Goal: Navigation & Orientation: Find specific page/section

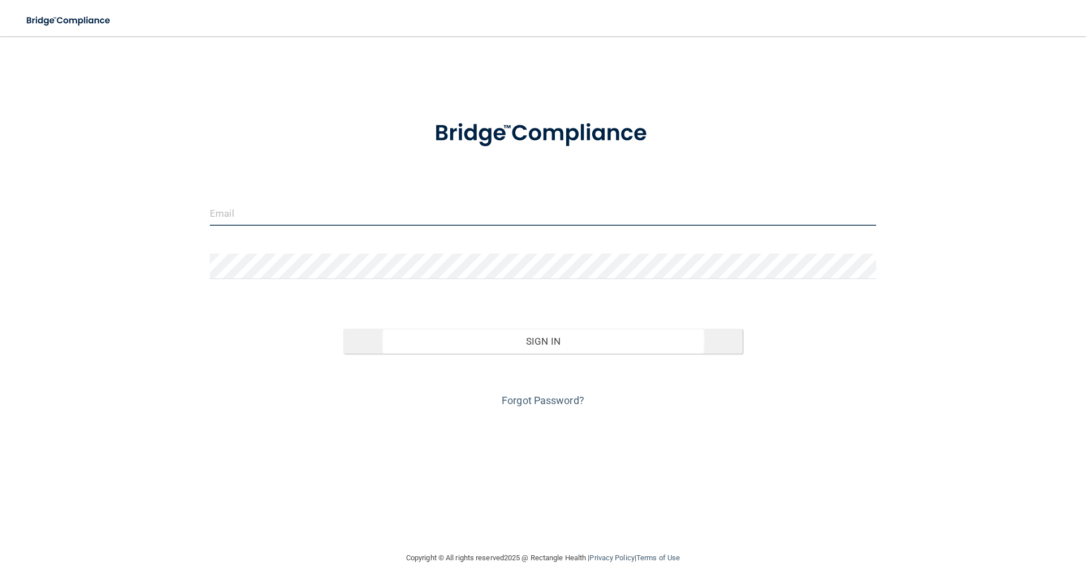
type input "[EMAIL_ADDRESS][DOMAIN_NAME]"
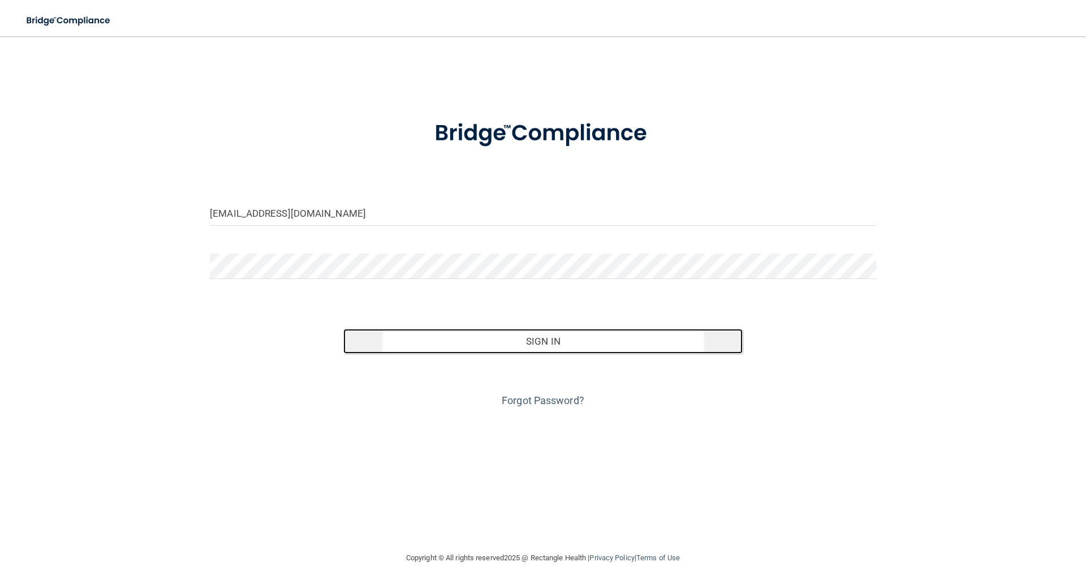
click at [516, 341] on button "Sign In" at bounding box center [543, 341] width 400 height 25
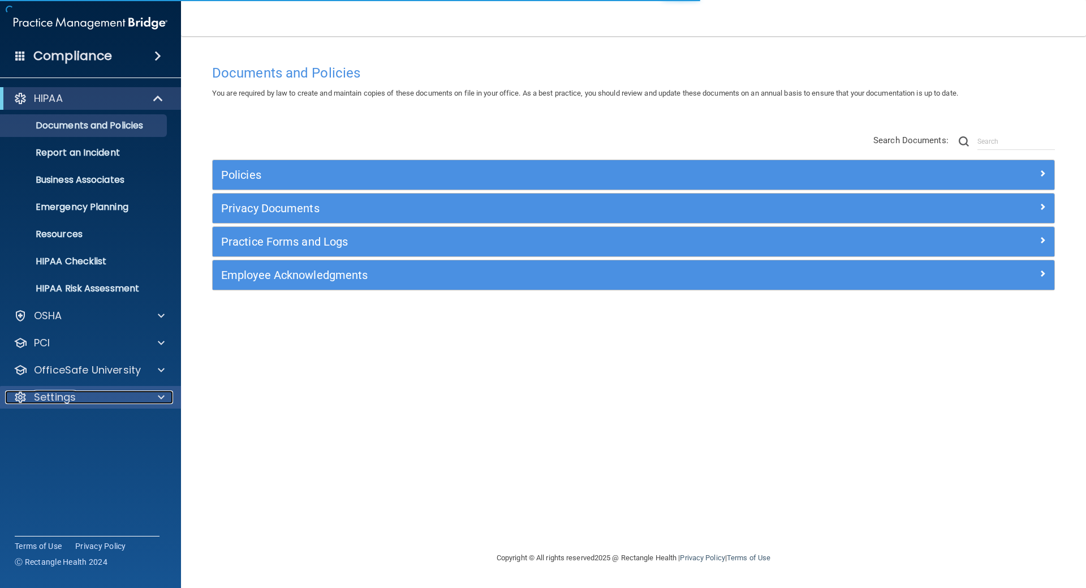
click at [54, 390] on p "Settings" at bounding box center [55, 397] width 42 height 14
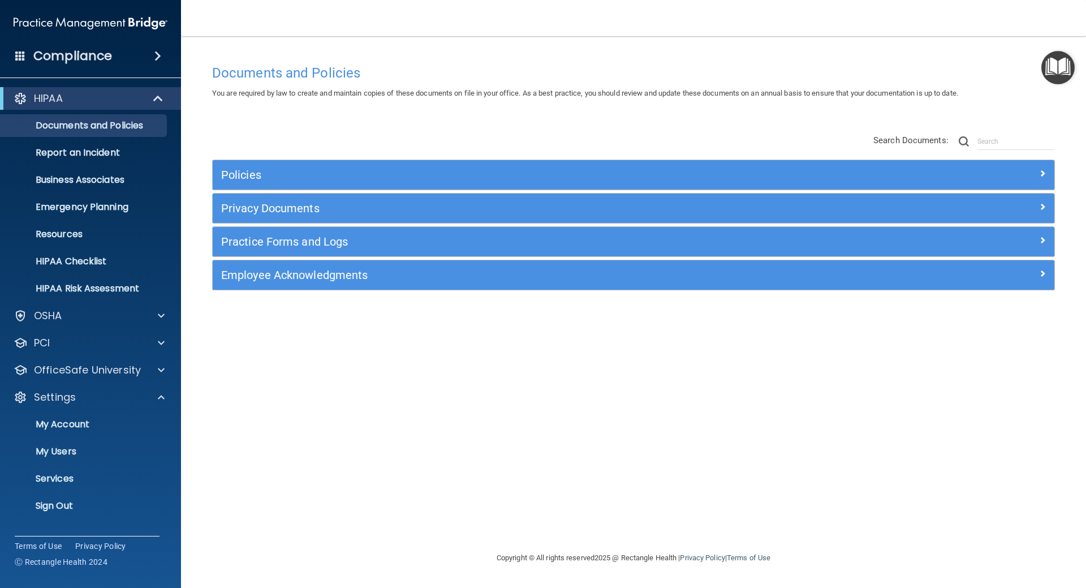
click at [20, 57] on span at bounding box center [20, 55] width 10 height 10
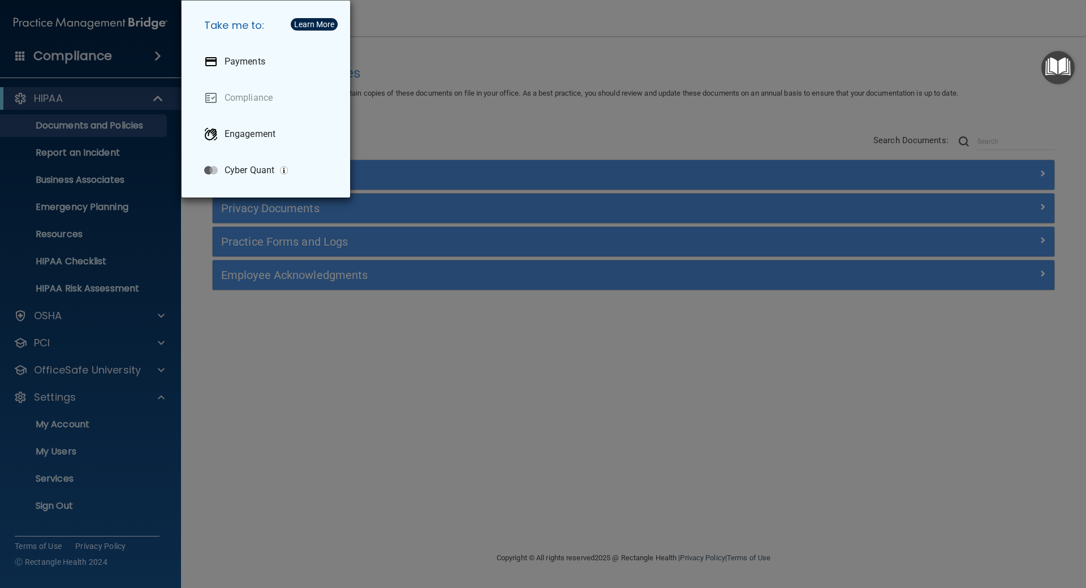
click at [158, 368] on div "Take me to: Payments Compliance Engagement Cyber Quant" at bounding box center [543, 294] width 1086 height 588
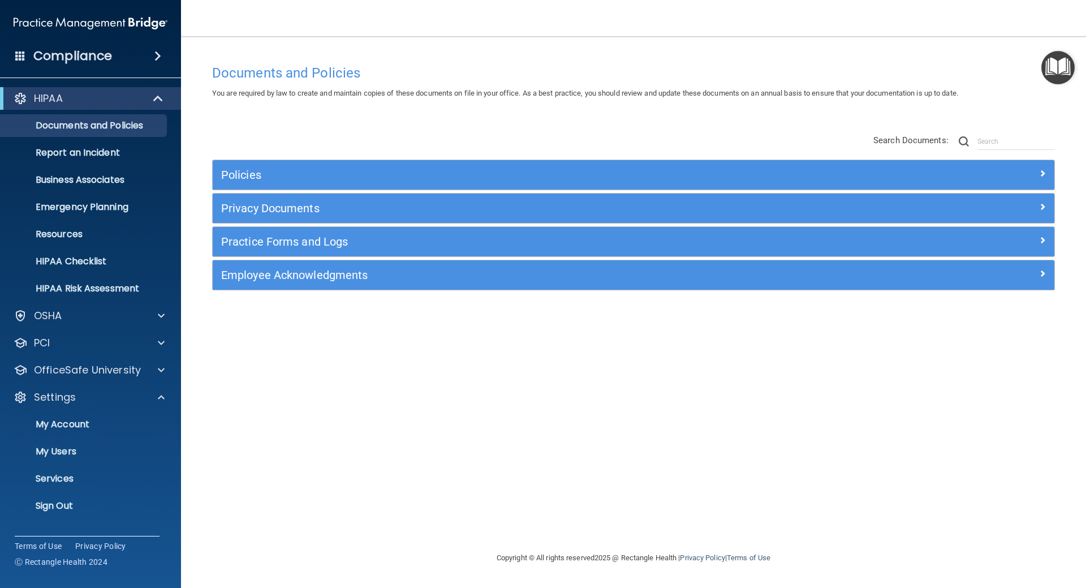
click at [21, 53] on span at bounding box center [20, 55] width 10 height 10
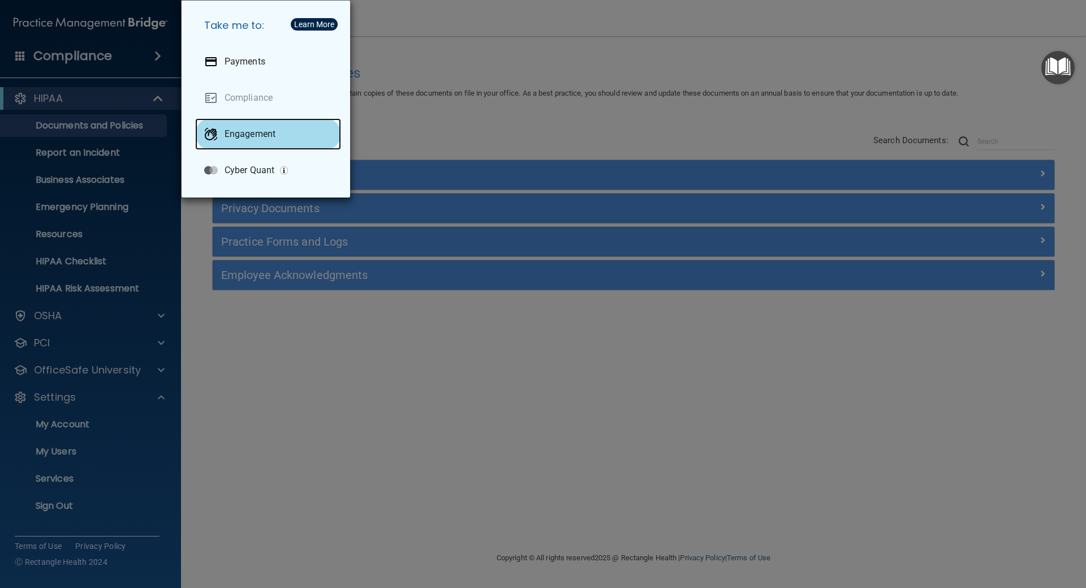
click at [271, 136] on p "Engagement" at bounding box center [250, 133] width 51 height 11
click at [66, 233] on div "Take me to: Payments Compliance Engagement Cyber Quant" at bounding box center [543, 294] width 1086 height 588
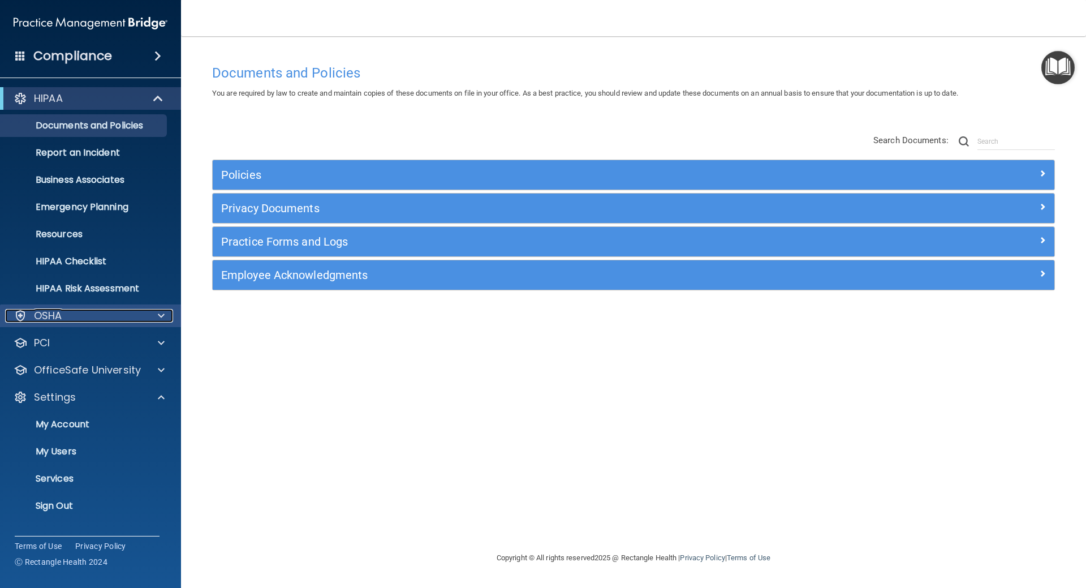
click at [57, 321] on p "OSHA" at bounding box center [48, 316] width 28 height 14
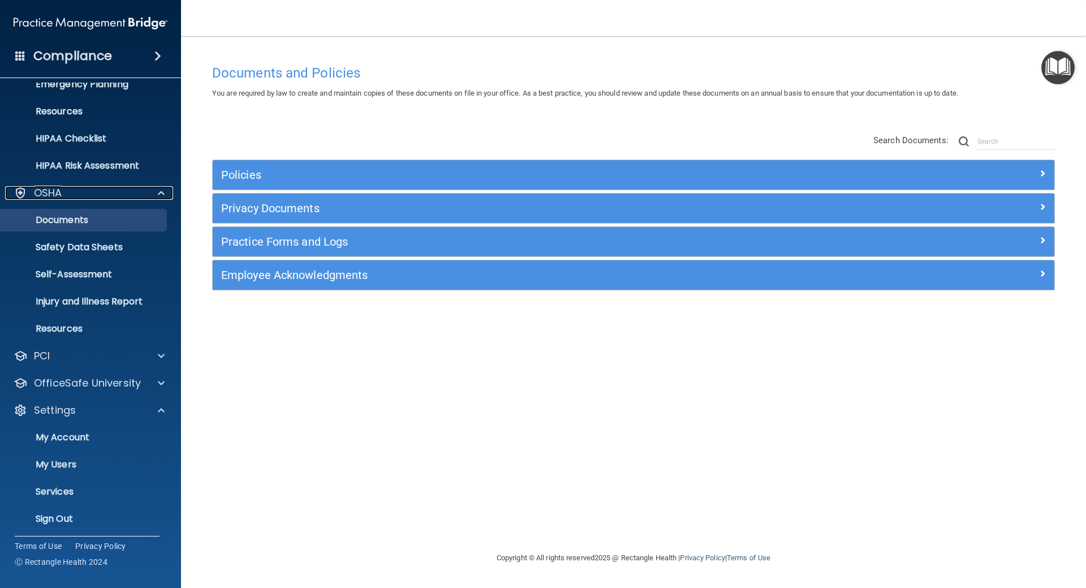
scroll to position [126, 0]
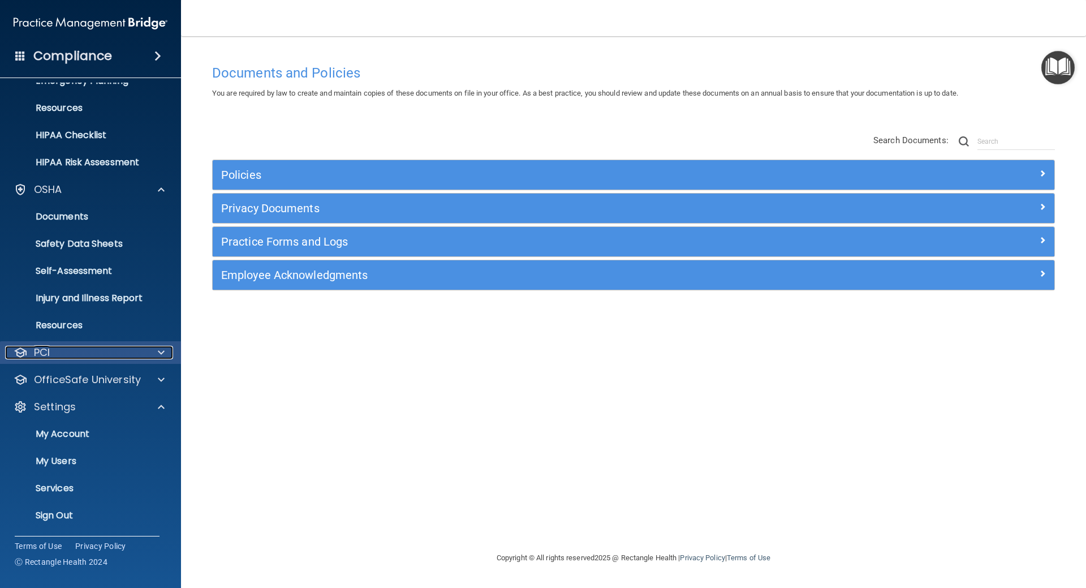
click at [50, 352] on p "PCI" at bounding box center [42, 353] width 16 height 14
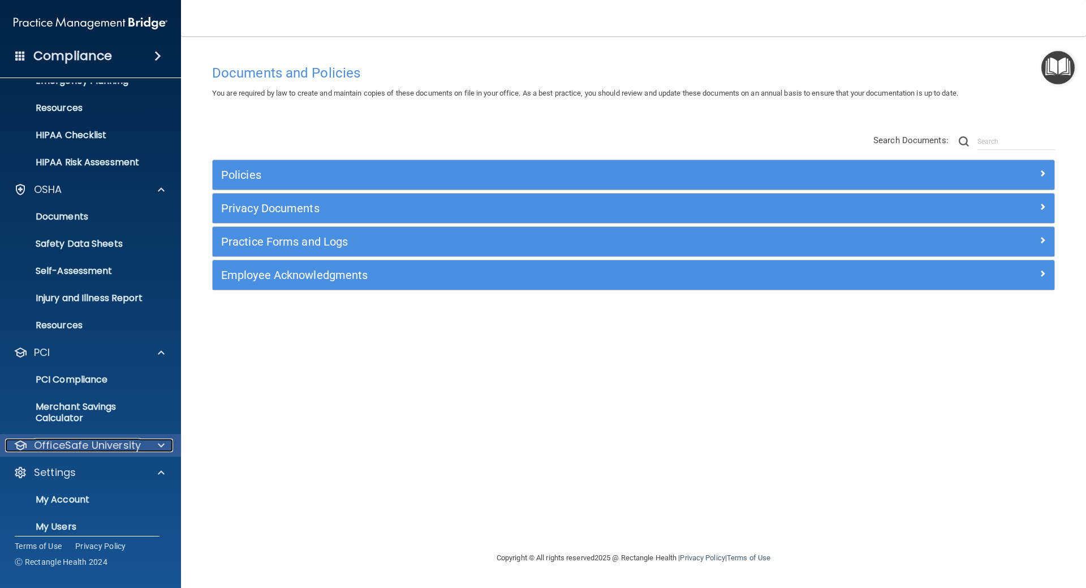
click at [72, 446] on p "OfficeSafe University" at bounding box center [87, 445] width 107 height 14
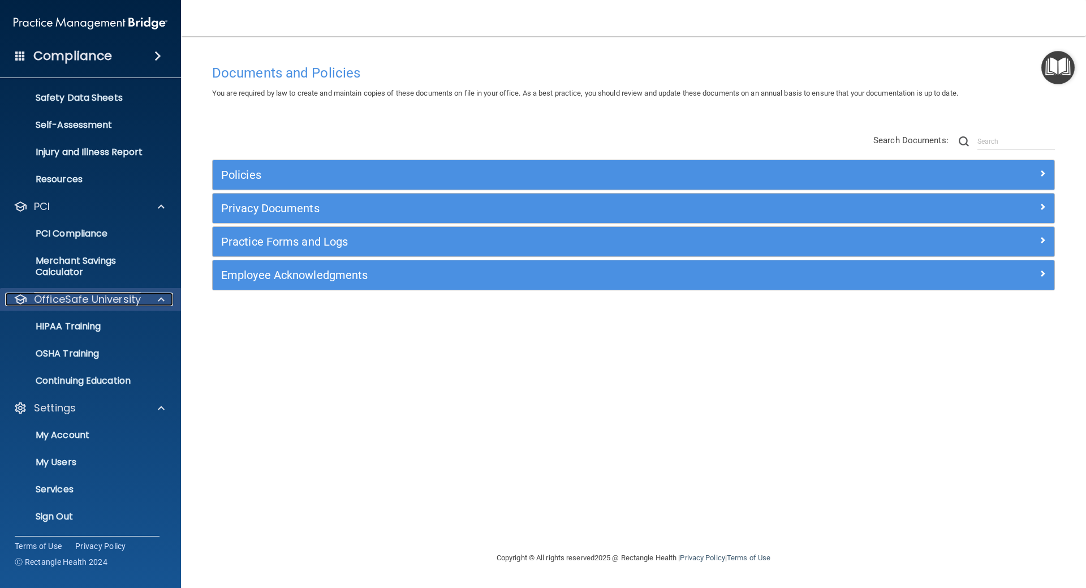
scroll to position [273, 0]
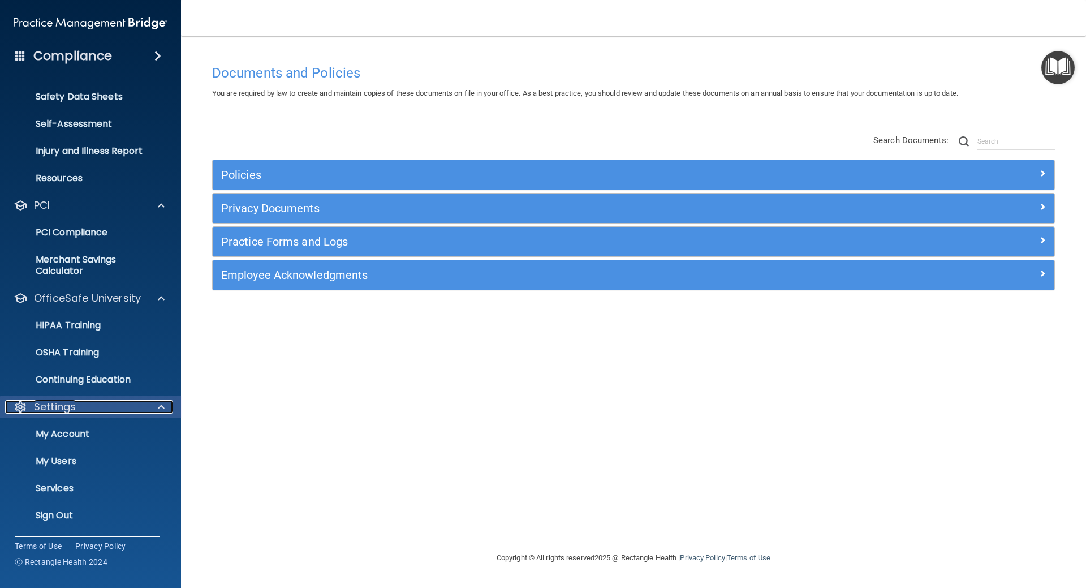
click at [65, 402] on p "Settings" at bounding box center [55, 407] width 42 height 14
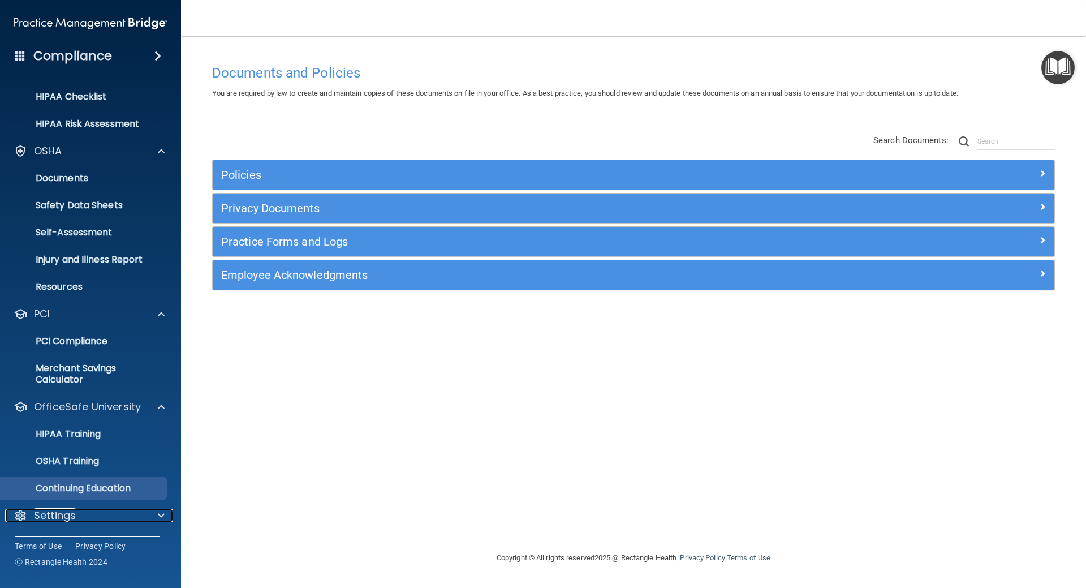
scroll to position [165, 0]
click at [162, 516] on span at bounding box center [161, 515] width 7 height 14
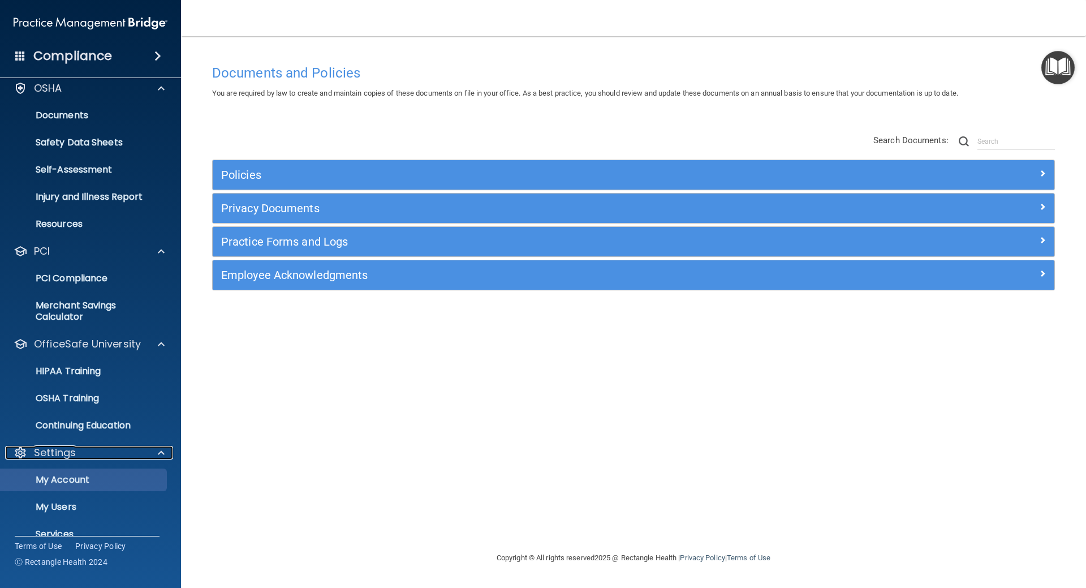
scroll to position [273, 0]
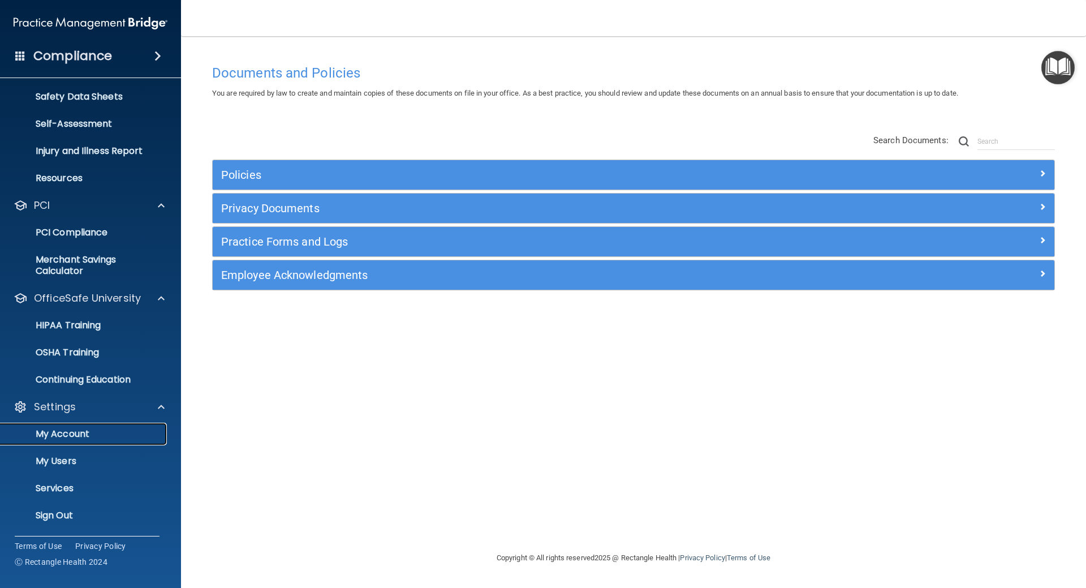
click at [50, 435] on p "My Account" at bounding box center [84, 433] width 154 height 11
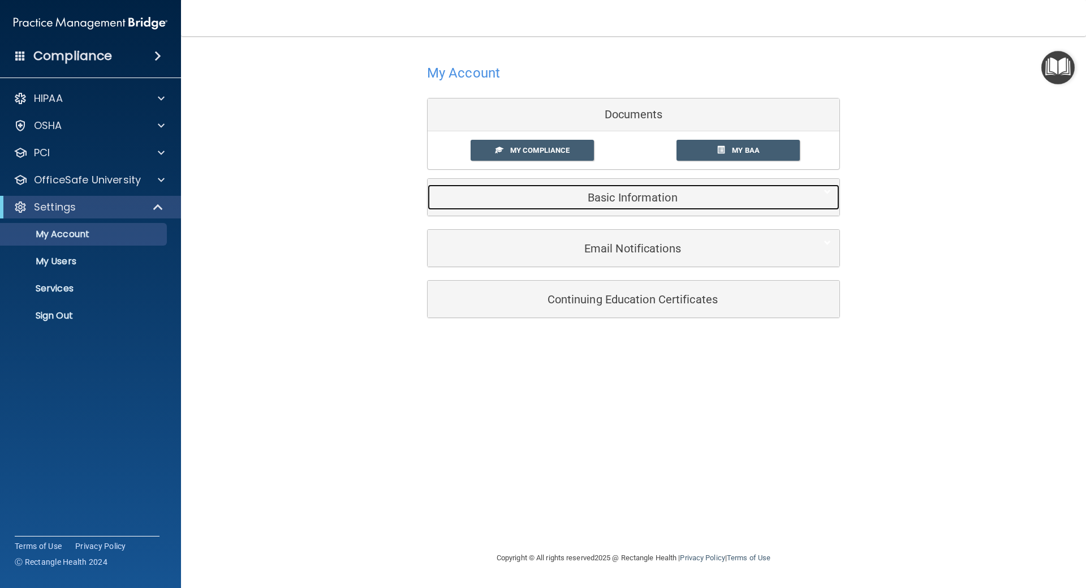
click at [652, 201] on h5 "Basic Information" at bounding box center [616, 197] width 360 height 12
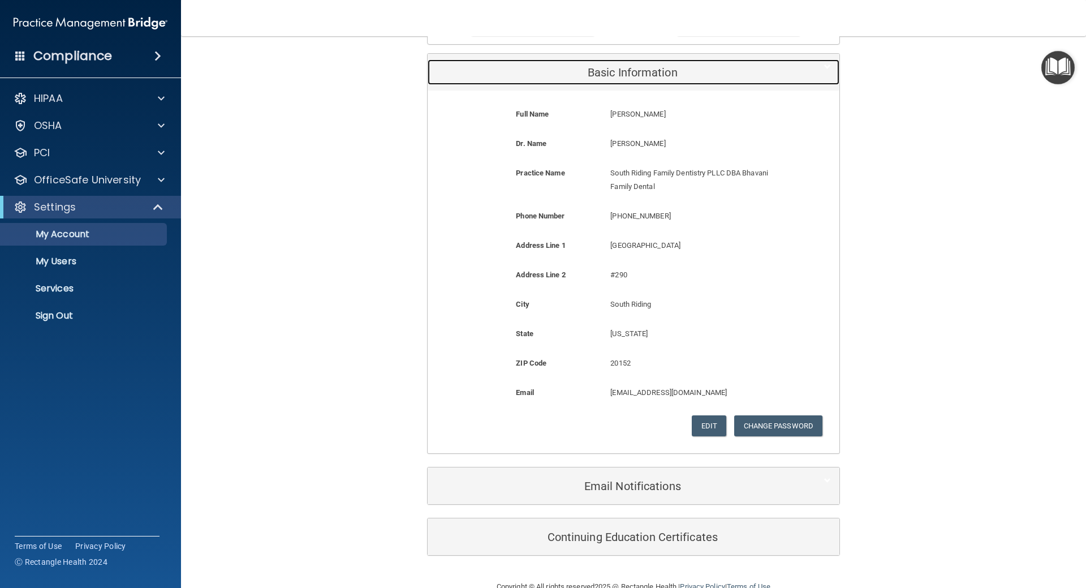
scroll to position [151, 0]
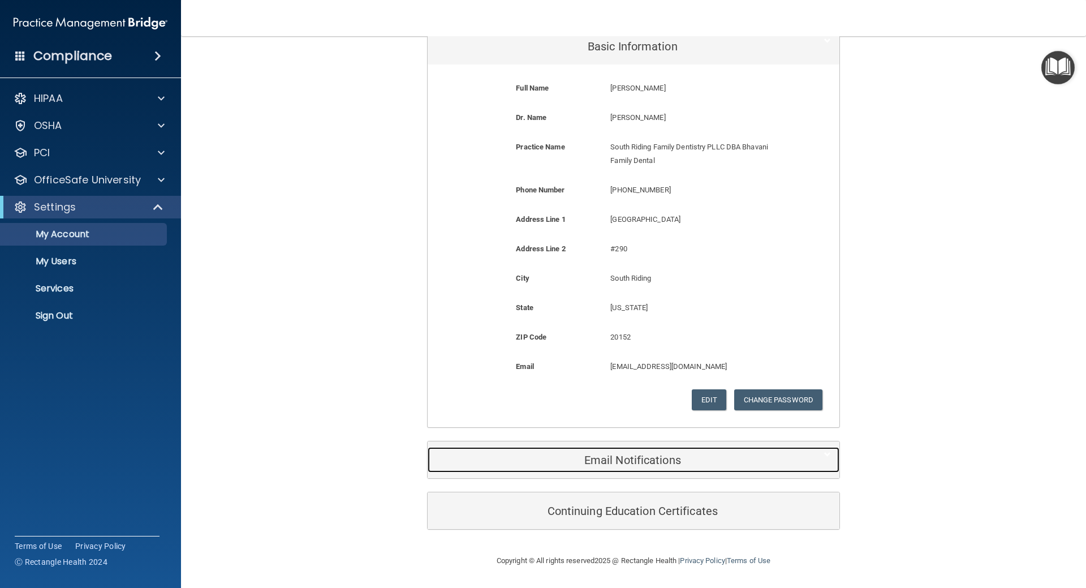
click at [601, 452] on div "Email Notifications" at bounding box center [616, 459] width 377 height 25
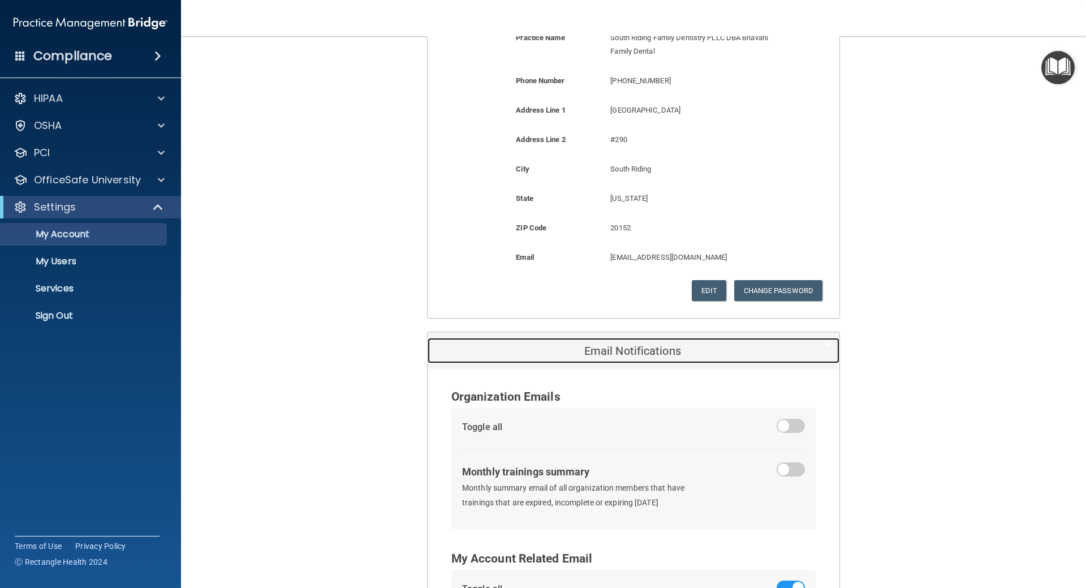
scroll to position [434, 0]
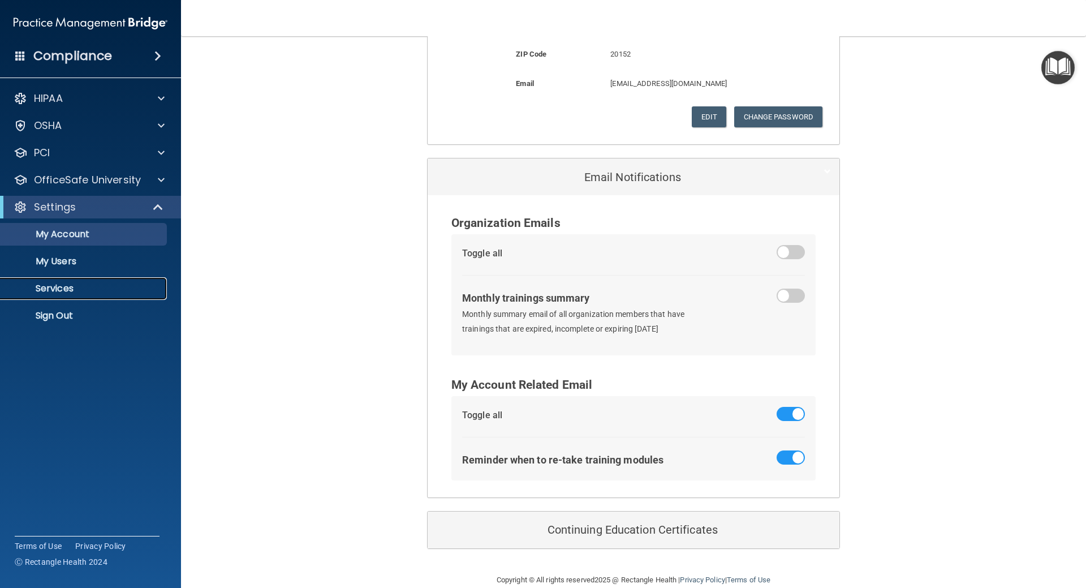
click at [57, 286] on p "Services" at bounding box center [84, 288] width 154 height 11
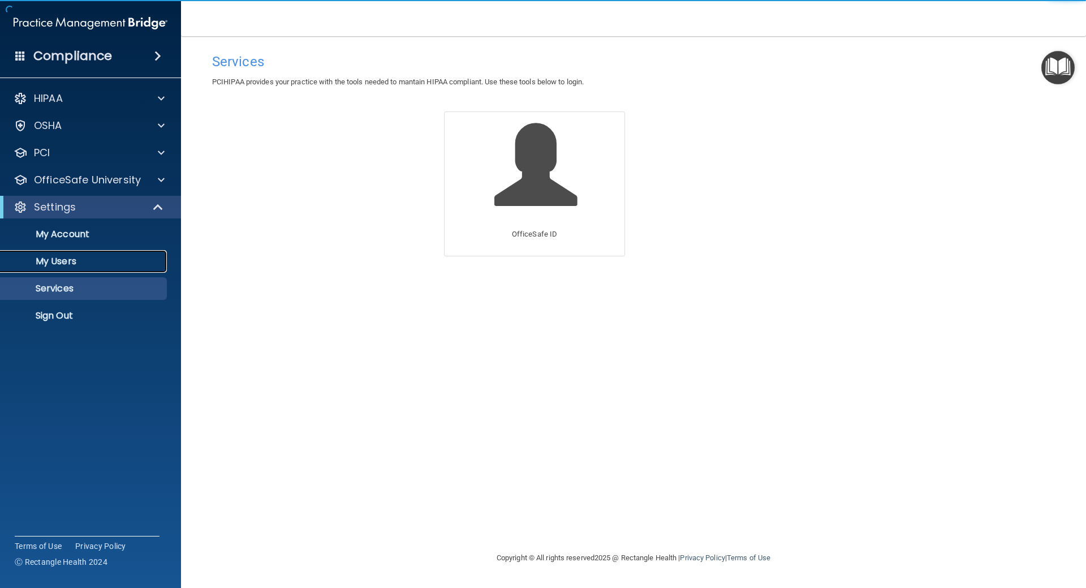
click at [61, 254] on link "My Users" at bounding box center [78, 261] width 178 height 23
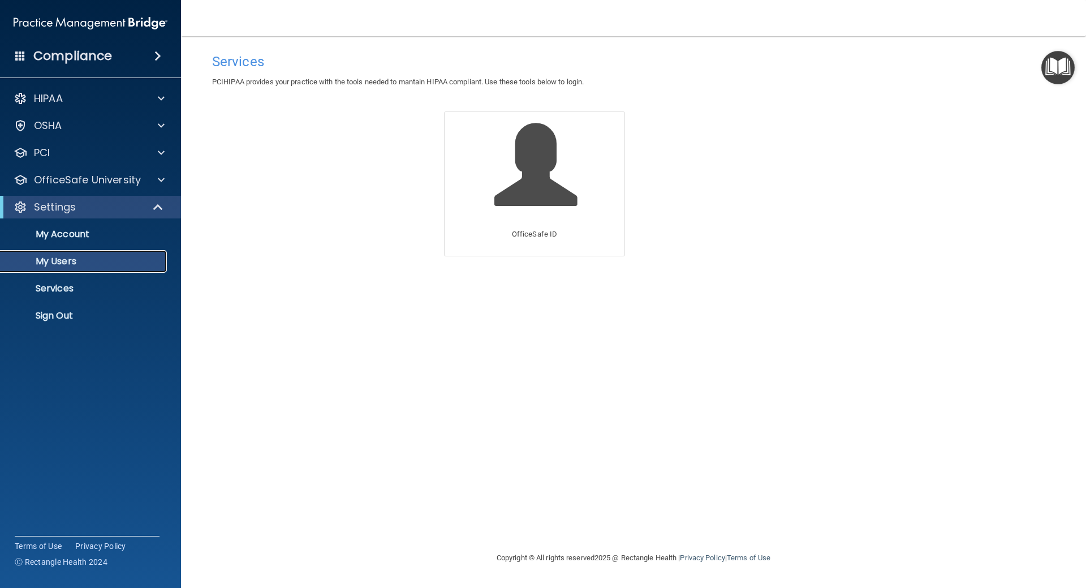
select select "20"
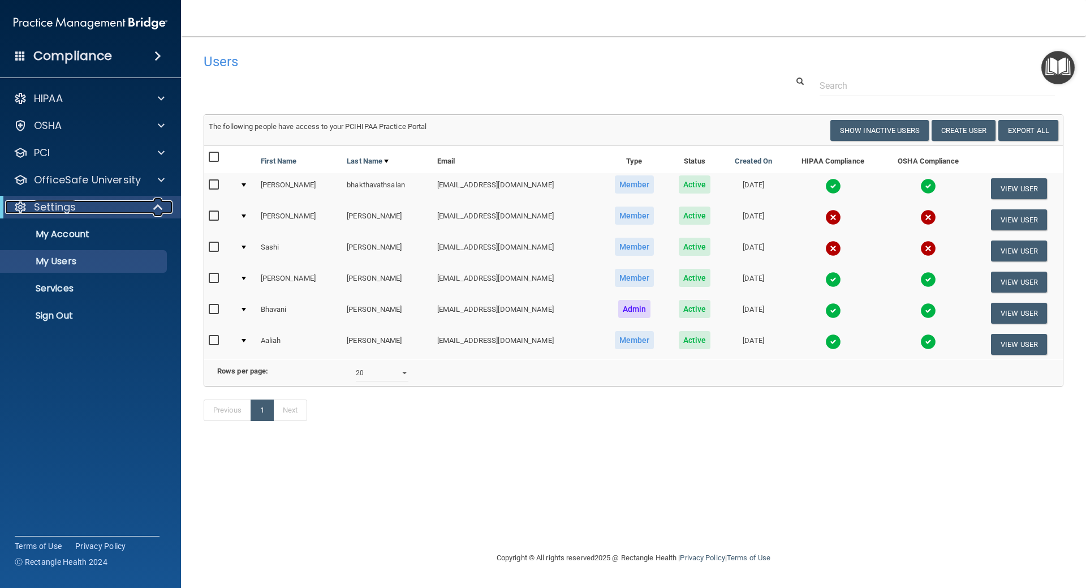
click at [55, 212] on p "Settings" at bounding box center [55, 207] width 42 height 14
click at [68, 184] on p "OfficeSafe University" at bounding box center [87, 180] width 107 height 14
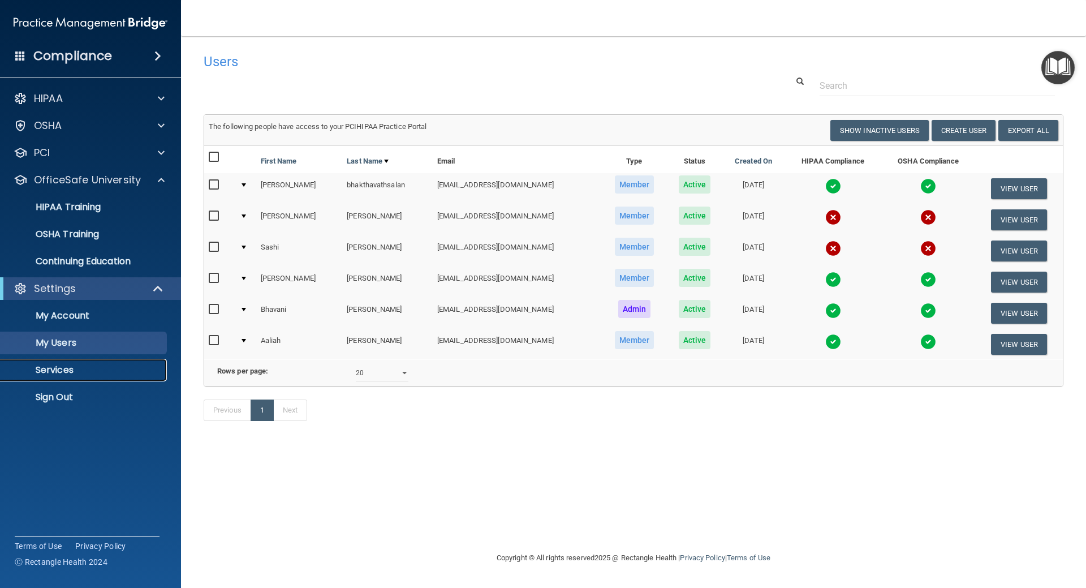
click at [51, 364] on p "Services" at bounding box center [84, 369] width 154 height 11
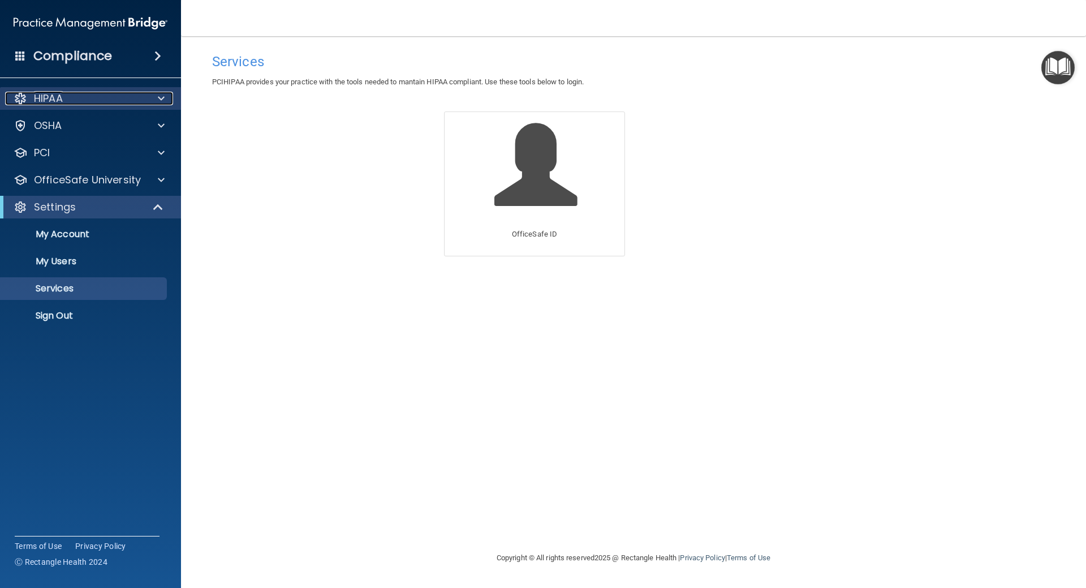
click at [53, 96] on p "HIPAA" at bounding box center [48, 99] width 29 height 14
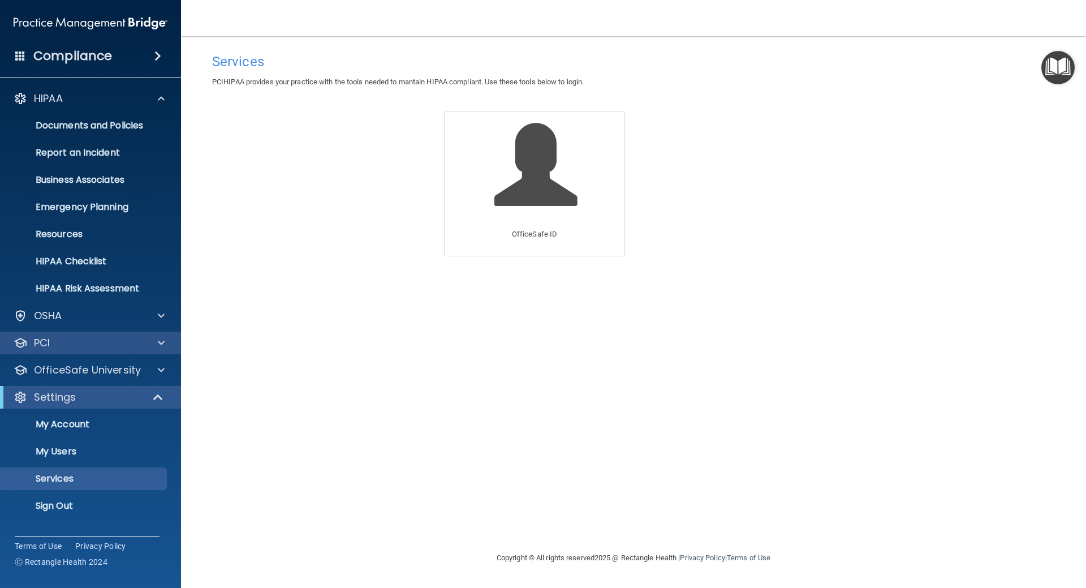
click at [60, 350] on div "PCI" at bounding box center [91, 342] width 182 height 23
click at [60, 349] on div "PCI" at bounding box center [75, 343] width 140 height 14
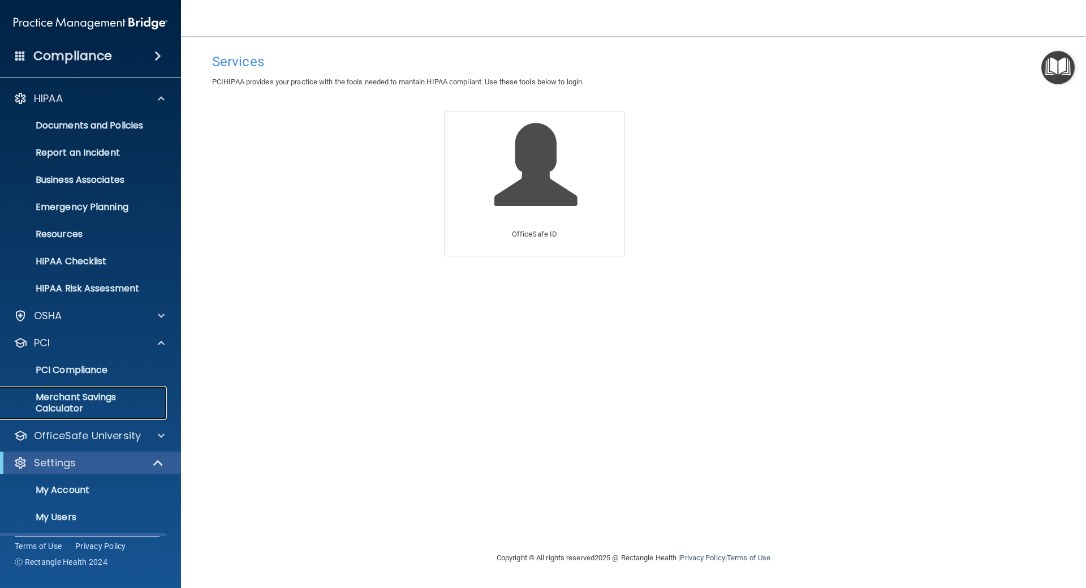
click at [92, 400] on p "Merchant Savings Calculator" at bounding box center [84, 402] width 154 height 23
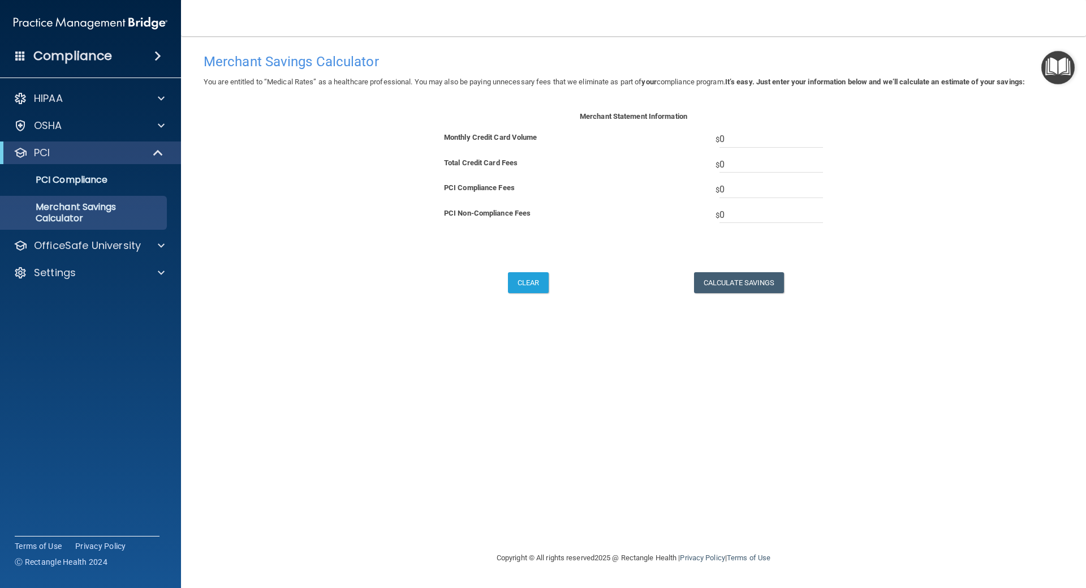
click at [17, 57] on span at bounding box center [20, 55] width 10 height 10
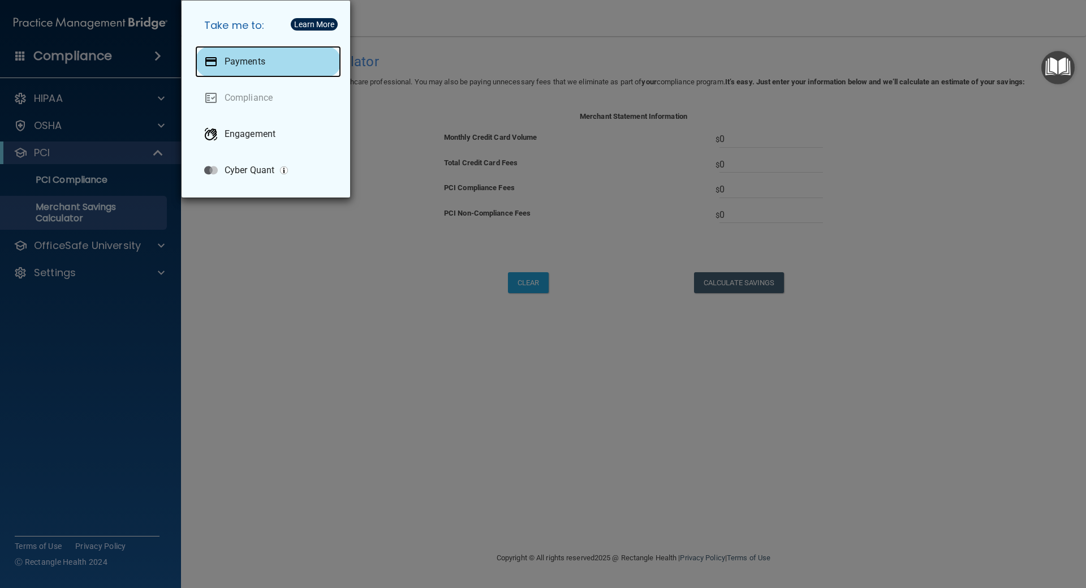
click at [277, 62] on div "Payments" at bounding box center [268, 62] width 146 height 32
click at [307, 274] on div "Take me to: Payments Compliance Engagement Cyber Quant" at bounding box center [543, 294] width 1086 height 588
